Goal: Navigation & Orientation: Find specific page/section

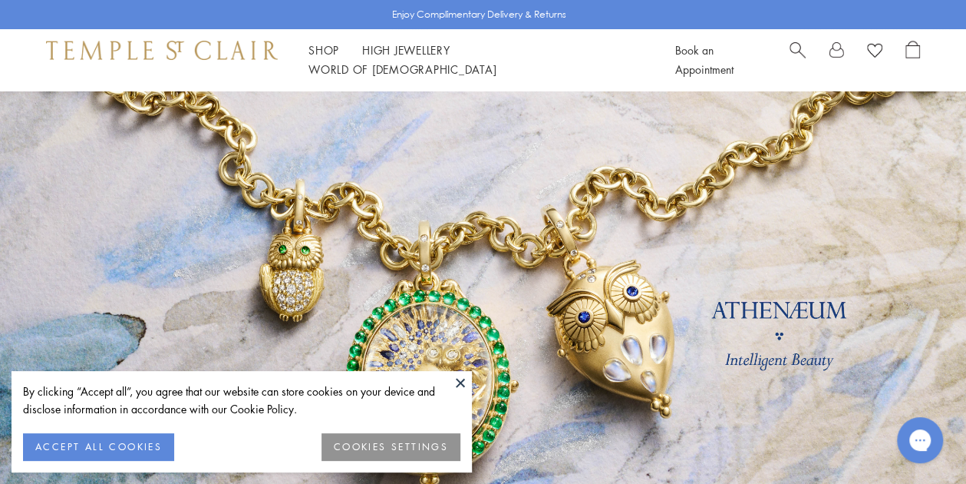
click at [144, 446] on button "ACCEPT ALL COOKIES" at bounding box center [98, 447] width 151 height 28
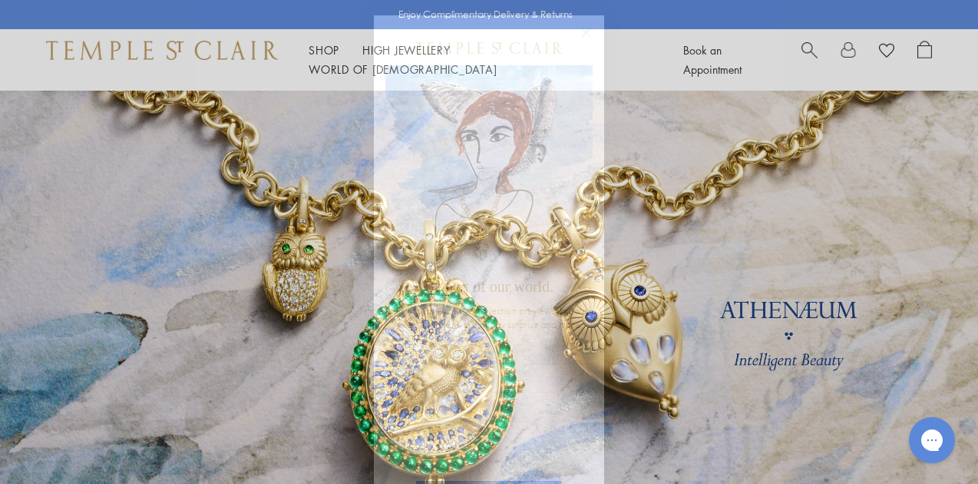
click at [582, 31] on circle "Close dialog" at bounding box center [586, 33] width 18 height 18
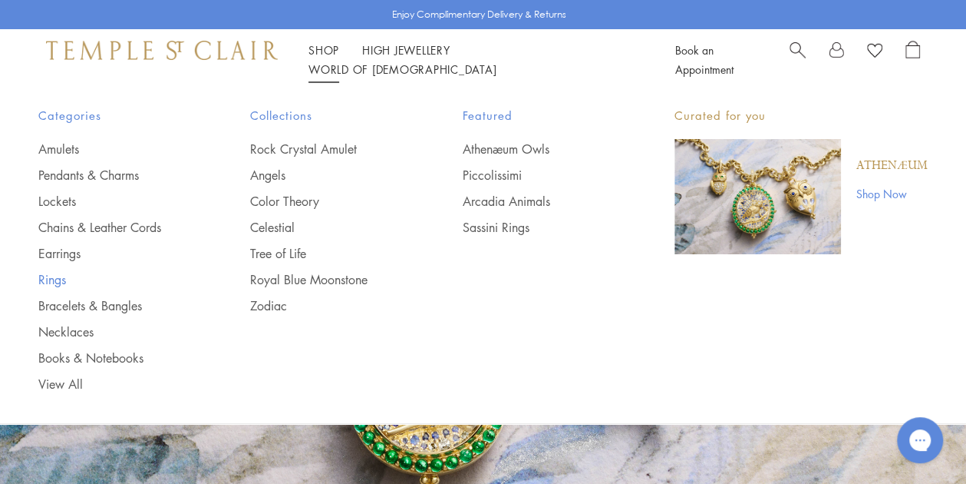
click at [53, 283] on link "Rings" at bounding box center [113, 279] width 150 height 17
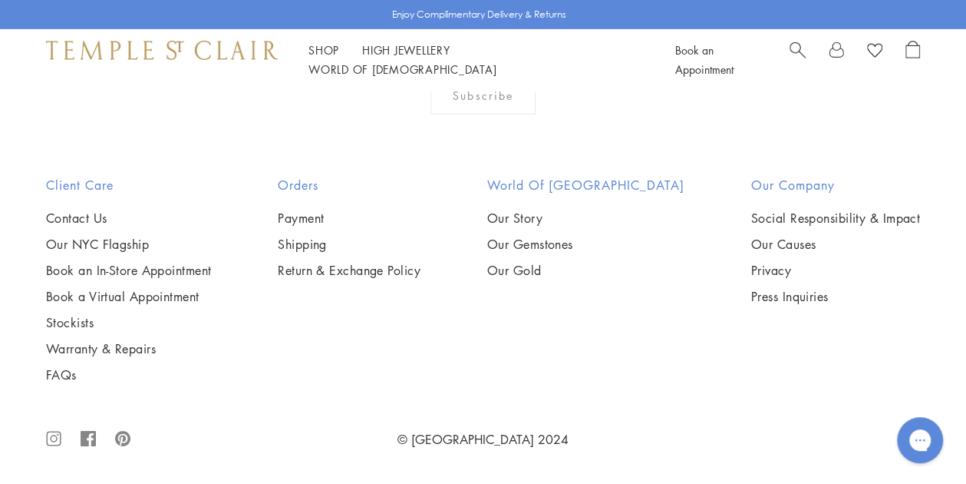
scroll to position [6225, 0]
click at [410, 58] on link "High Jewellery High Jewellery" at bounding box center [406, 49] width 88 height 15
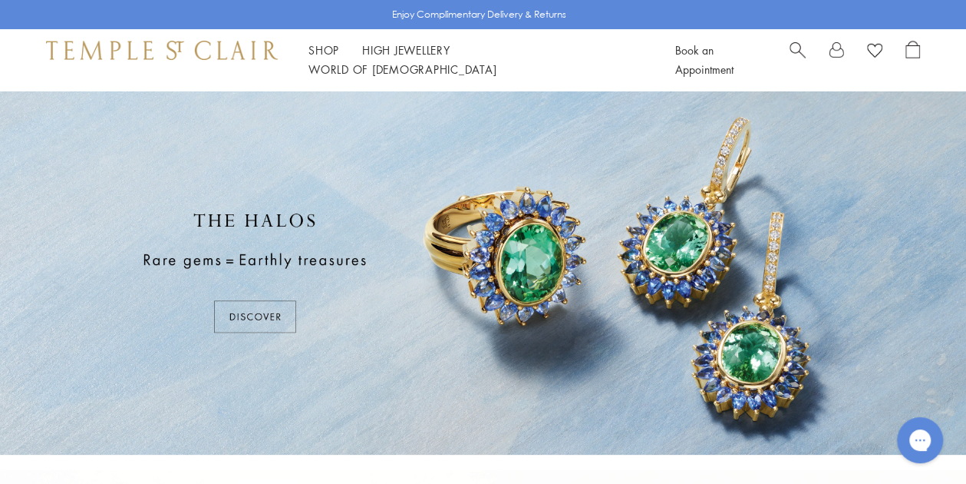
click at [257, 302] on div at bounding box center [483, 273] width 966 height 364
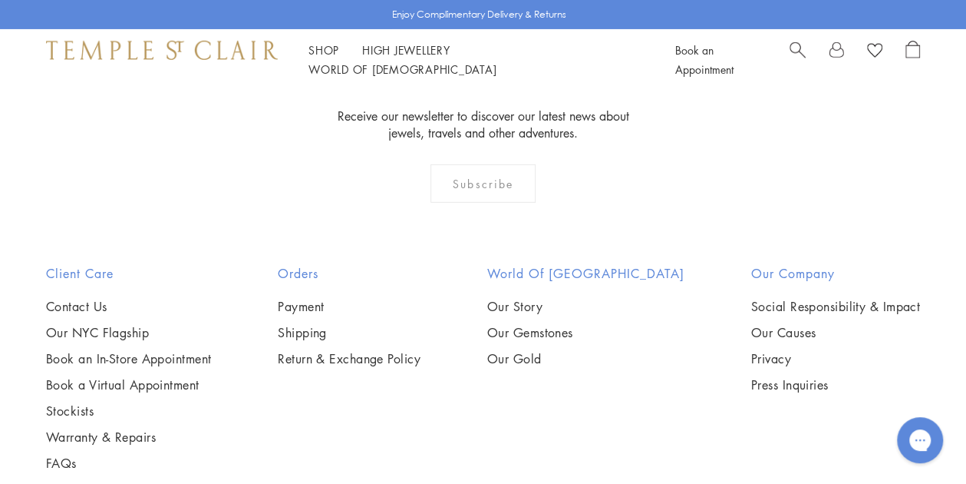
scroll to position [2309, 0]
